Goal: Task Accomplishment & Management: Use online tool/utility

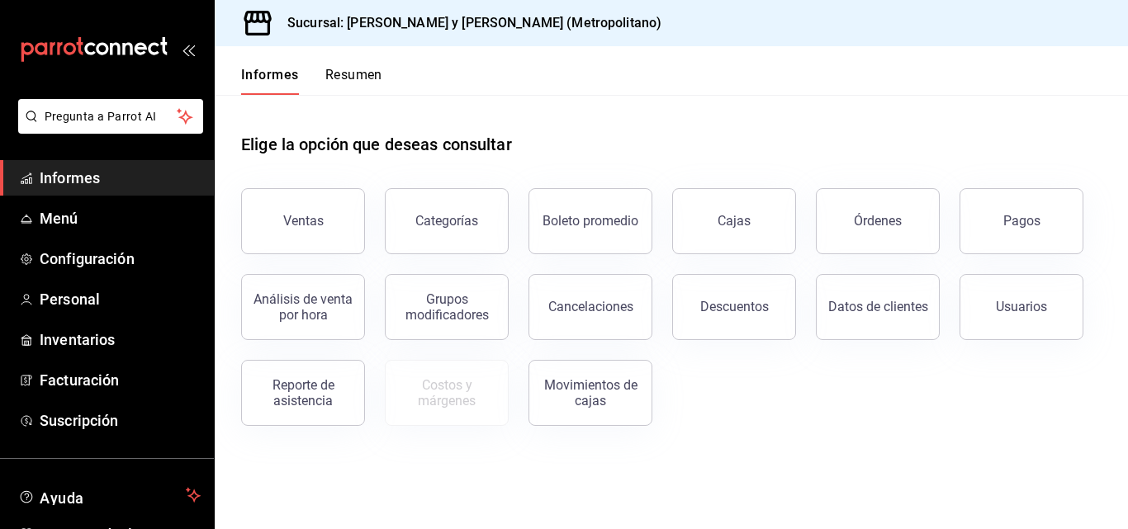
click at [558, 315] on button "Descuentos" at bounding box center [734, 307] width 124 height 66
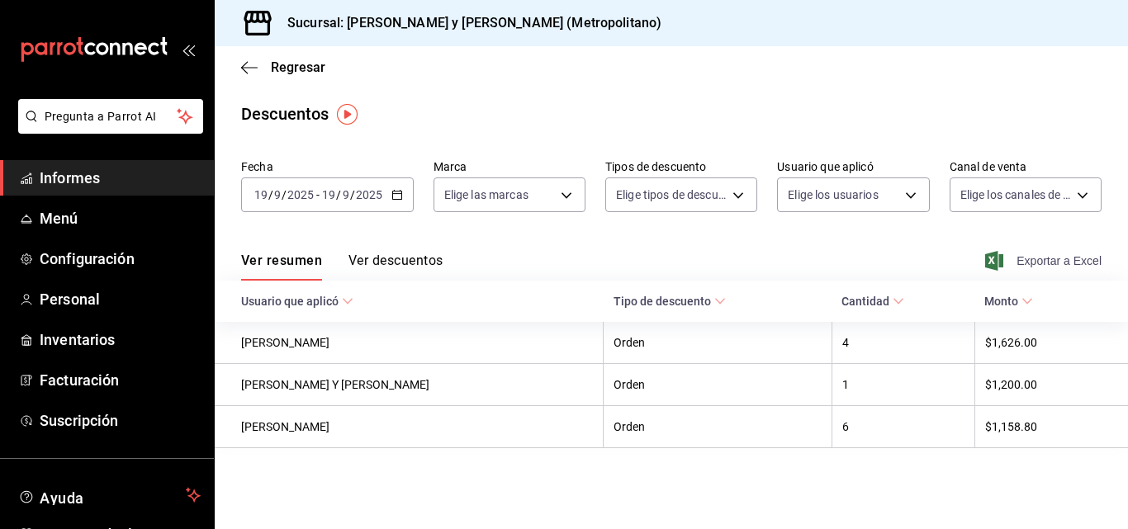
click at [558, 262] on font "Exportar a Excel" at bounding box center [1058, 260] width 85 height 13
click at [558, 54] on div "Regresar" at bounding box center [671, 67] width 913 height 42
